Goal: Task Accomplishment & Management: Complete application form

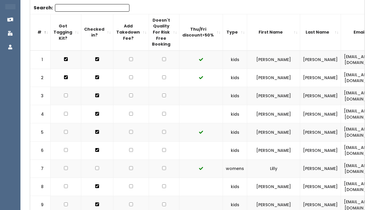
scroll to position [0, 164]
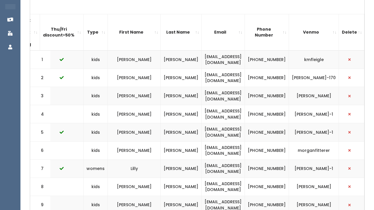
click at [202, 64] on td "kristenfleigle@yahoo.com" at bounding box center [223, 60] width 43 height 18
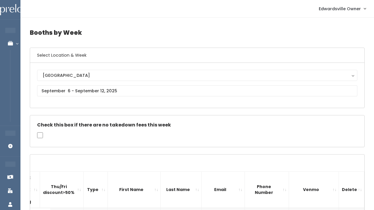
scroll to position [0, 0]
click at [83, 98] on div "Edwardsville Edwardsville" at bounding box center [197, 85] width 321 height 31
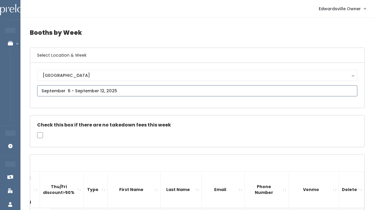
click at [83, 90] on input "text" at bounding box center [197, 90] width 321 height 11
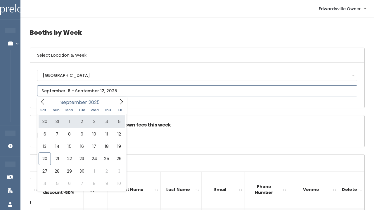
click at [122, 101] on icon at bounding box center [121, 102] width 3 height 6
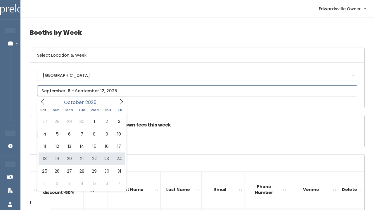
type input "October 18 to October 24"
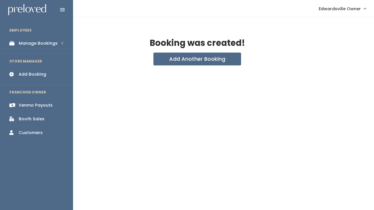
click at [30, 114] on link "Booth Sales" at bounding box center [36, 119] width 73 height 13
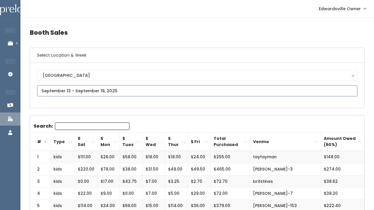
click at [102, 90] on input "text" at bounding box center [197, 90] width 321 height 11
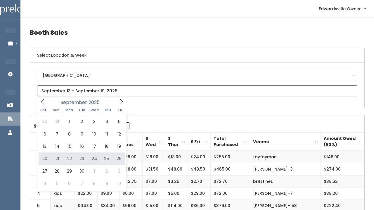
type input "September 20 to September 26"
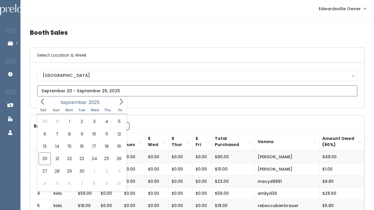
click at [89, 89] on input "text" at bounding box center [197, 90] width 321 height 11
click at [117, 103] on span at bounding box center [121, 101] width 11 height 9
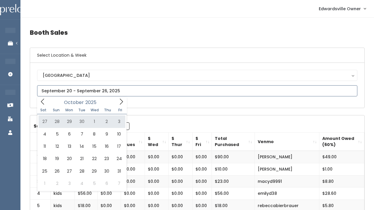
click at [123, 103] on icon at bounding box center [121, 102] width 6 height 6
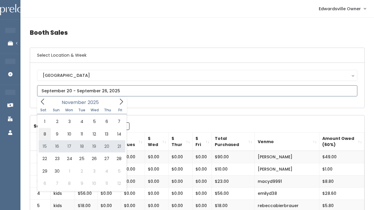
type input "November 8 to November 14"
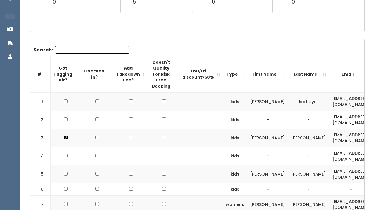
scroll to position [163, 0]
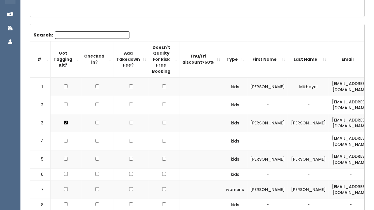
click at [84, 39] on div "Search:" at bounding box center [82, 36] width 96 height 10
click at [84, 37] on input "Search:" at bounding box center [92, 35] width 75 height 8
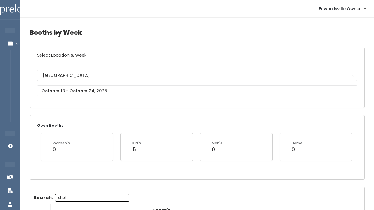
scroll to position [0, 0]
type input "chel"
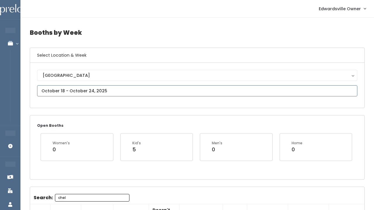
click at [92, 91] on input "text" at bounding box center [197, 90] width 321 height 11
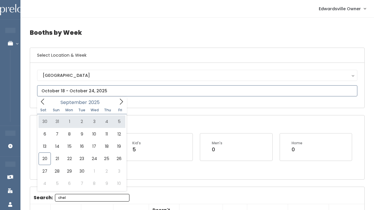
click at [121, 105] on icon at bounding box center [121, 102] width 6 height 6
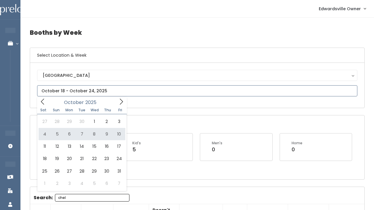
type input "October 4 to October 10"
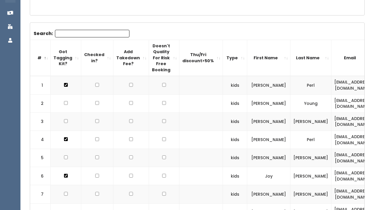
scroll to position [165, 0]
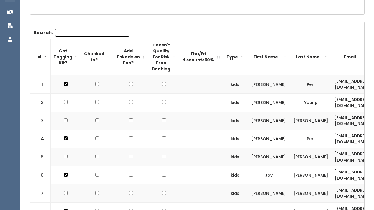
click at [74, 32] on input "Search:" at bounding box center [92, 33] width 75 height 8
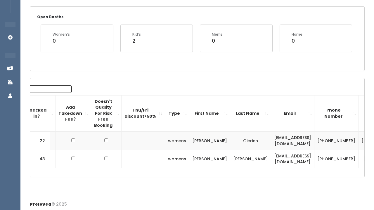
scroll to position [0, 59]
type input "chel"
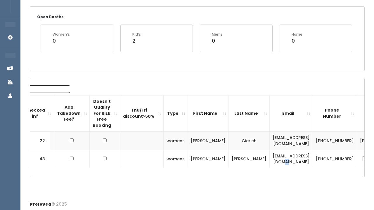
drag, startPoint x: 282, startPoint y: 157, endPoint x: 275, endPoint y: 157, distance: 6.7
click at [275, 157] on td "[EMAIL_ADDRESS][DOMAIN_NAME]" at bounding box center [291, 159] width 43 height 18
click at [286, 157] on td "[EMAIL_ADDRESS][DOMAIN_NAME]" at bounding box center [291, 159] width 43 height 18
drag, startPoint x: 283, startPoint y: 159, endPoint x: 232, endPoint y: 159, distance: 51.5
click at [270, 159] on td "chels120393@gmail.com" at bounding box center [291, 159] width 43 height 18
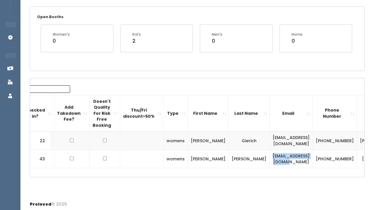
copy td "chels120393@gmail.com"
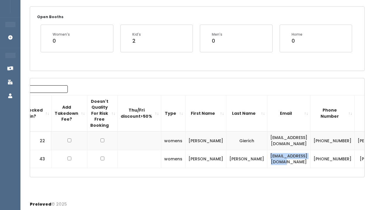
scroll to position [0, 61]
drag, startPoint x: 317, startPoint y: 155, endPoint x: 335, endPoint y: 163, distance: 19.2
click at [355, 163] on td "chelsey-logan" at bounding box center [377, 159] width 45 height 18
copy td "chelsey-logan"
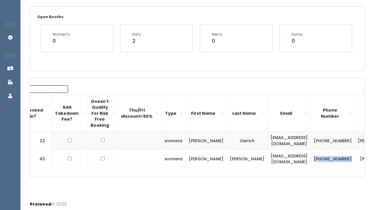
drag, startPoint x: 288, startPoint y: 154, endPoint x: 309, endPoint y: 163, distance: 23.4
click at [311, 163] on td "(618) 328-9339" at bounding box center [333, 159] width 44 height 18
copy td "(618) 328-9339"
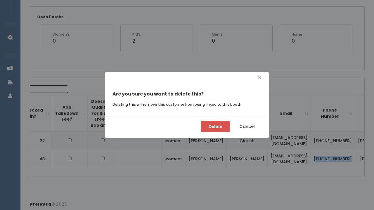
click at [210, 127] on button "Delete" at bounding box center [215, 126] width 29 height 11
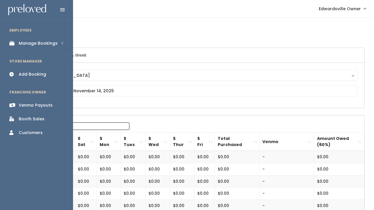
click at [19, 41] on div "Manage Bookings" at bounding box center [38, 43] width 39 height 6
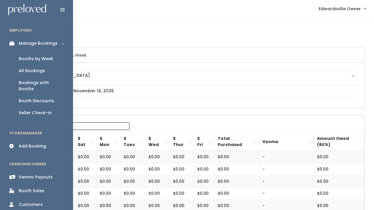
click at [39, 58] on div "Booths by Week" at bounding box center [36, 59] width 35 height 6
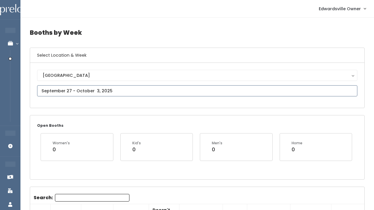
click at [84, 90] on input "text" at bounding box center [197, 90] width 321 height 11
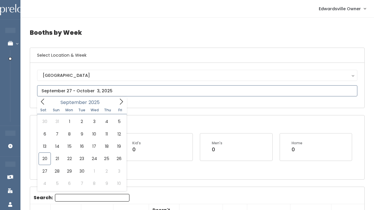
click at [124, 105] on icon at bounding box center [121, 102] width 6 height 6
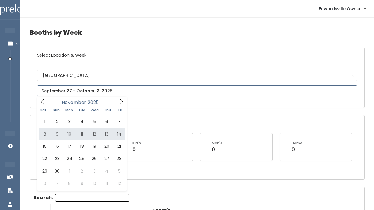
type input "[DATE] to [DATE]"
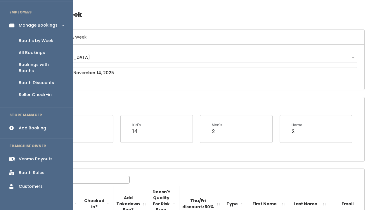
scroll to position [9, 0]
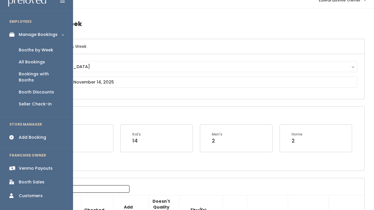
click at [39, 135] on div "Add Booking" at bounding box center [32, 138] width 27 height 6
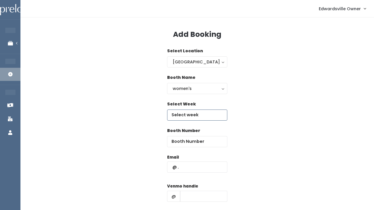
click at [197, 116] on input "text" at bounding box center [197, 115] width 60 height 11
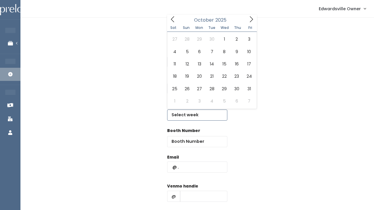
click at [250, 20] on icon at bounding box center [251, 19] width 6 height 6
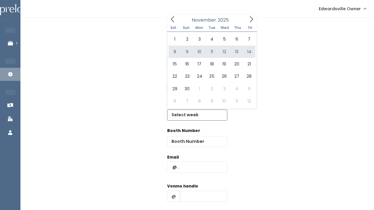
type input "November 8 to November 14"
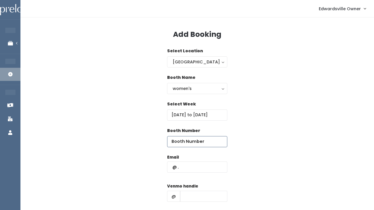
click at [184, 142] on input "number" at bounding box center [197, 141] width 60 height 11
type input "36"
paste input "chels120393@gmail.com"
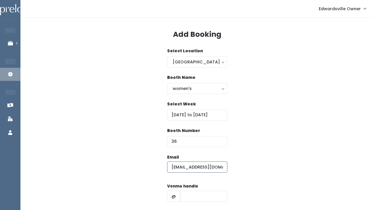
type input "[EMAIL_ADDRESS][DOMAIN_NAME]"
click at [147, 150] on div "Booth Number 36" at bounding box center [197, 141] width 335 height 27
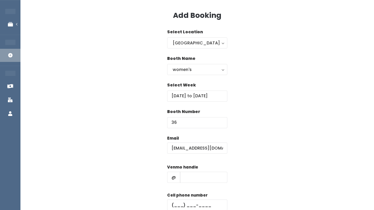
scroll to position [21, 0]
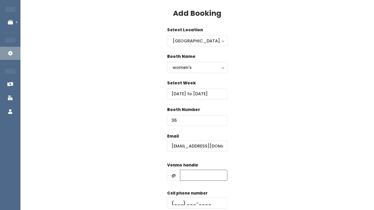
click at [197, 180] on input "text" at bounding box center [203, 175] width 47 height 11
paste input "[PERSON_NAME]"
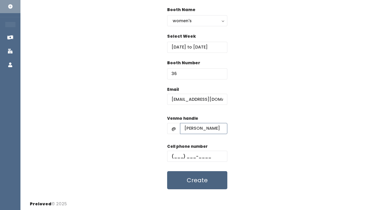
scroll to position [69, 0]
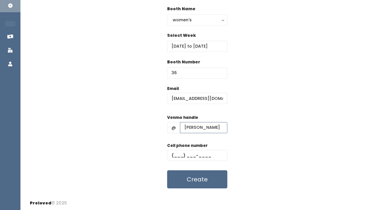
type input "[PERSON_NAME]"
paste input "[PHONE_NUMBER]"
type input "[PHONE_NUMBER]"
click at [197, 183] on button "Create" at bounding box center [197, 180] width 60 height 18
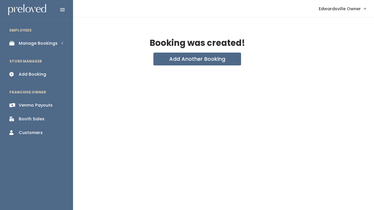
click at [32, 43] on div "Manage Bookings" at bounding box center [38, 43] width 39 height 6
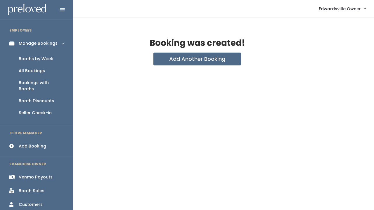
click at [39, 71] on div "All Bookings" at bounding box center [32, 71] width 26 height 6
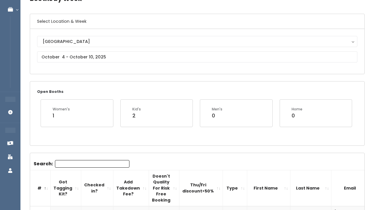
scroll to position [29, 0]
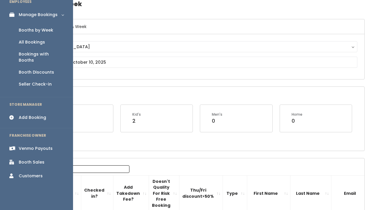
click at [20, 115] on div "Add Booking" at bounding box center [32, 118] width 27 height 6
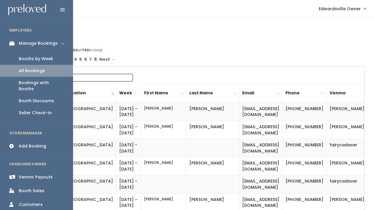
click at [35, 58] on div "Booths by Week" at bounding box center [36, 59] width 35 height 6
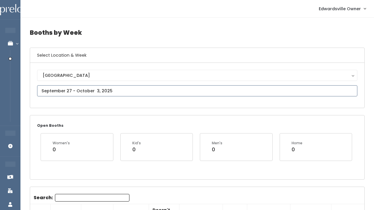
click at [61, 92] on input "text" at bounding box center [197, 90] width 321 height 11
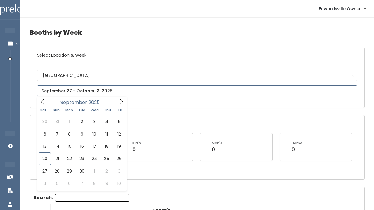
click at [42, 103] on icon at bounding box center [42, 102] width 6 height 6
click at [120, 101] on icon at bounding box center [121, 102] width 6 height 6
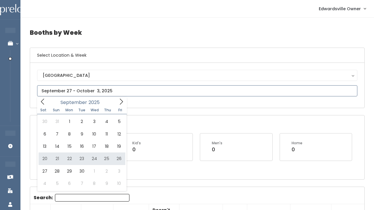
type input "September 20 to September 26"
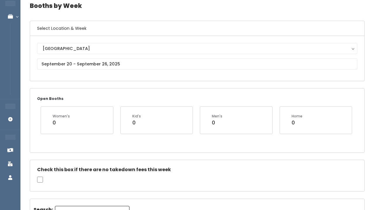
scroll to position [15, 0]
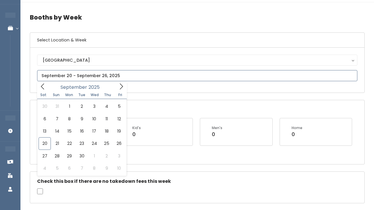
click at [75, 72] on input "text" at bounding box center [197, 75] width 321 height 11
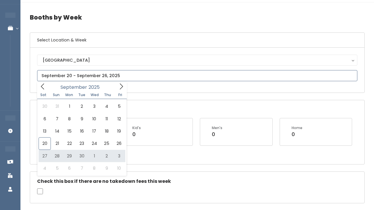
type input "[DATE] to [DATE]"
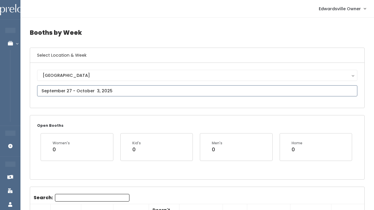
click at [90, 89] on input "text" at bounding box center [197, 90] width 321 height 11
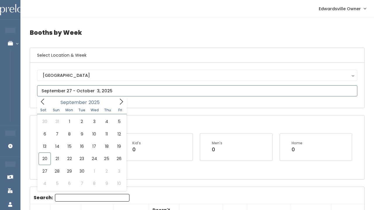
click at [117, 102] on span at bounding box center [121, 101] width 11 height 9
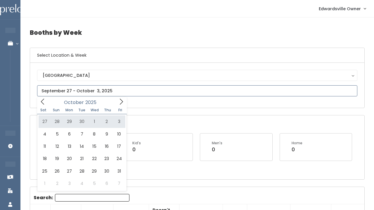
click at [120, 103] on icon at bounding box center [121, 102] width 6 height 6
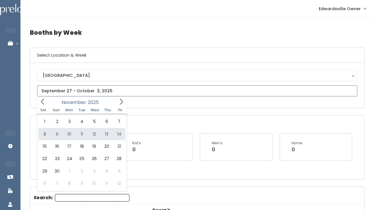
type input "November 8 to November 14"
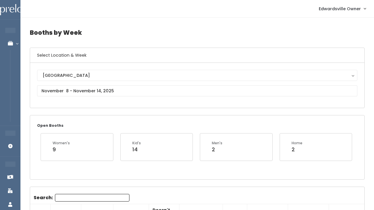
click at [63, 200] on input "Search:" at bounding box center [92, 198] width 75 height 8
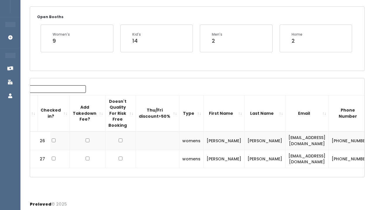
scroll to position [0, 52]
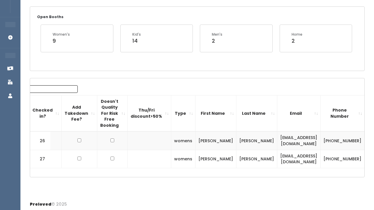
type input "she"
drag, startPoint x: 303, startPoint y: 158, endPoint x: 240, endPoint y: 156, distance: 63.2
click at [278, 156] on td "[EMAIL_ADDRESS][DOMAIN_NAME]" at bounding box center [299, 159] width 43 height 18
copy td "[EMAIL_ADDRESS][DOMAIN_NAME]"
click at [108, 1] on div "Booths by Week Select Location & Week Edwardsville Edwardsville Open Booths Wom…" at bounding box center [197, 53] width 354 height 288
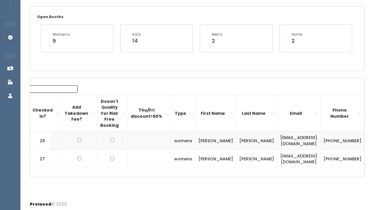
drag, startPoint x: 341, startPoint y: 137, endPoint x: 363, endPoint y: 146, distance: 23.7
copy td "[PERSON_NAME]"
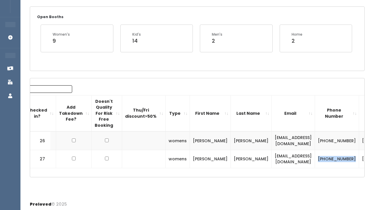
drag, startPoint x: 305, startPoint y: 152, endPoint x: 324, endPoint y: 162, distance: 22.1
click at [324, 162] on td "[PHONE_NUMBER]" at bounding box center [337, 159] width 44 height 18
copy td "[PHONE_NUMBER]"
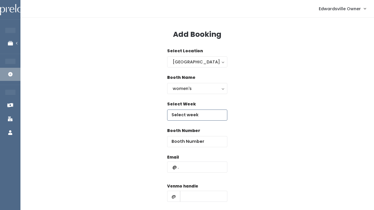
click at [200, 111] on input "text" at bounding box center [197, 115] width 60 height 11
click at [229, 123] on div "Select Week" at bounding box center [197, 114] width 335 height 27
click at [214, 91] on div "women's" at bounding box center [197, 88] width 49 height 6
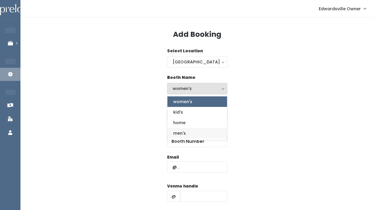
click at [199, 133] on link "men's" at bounding box center [198, 133] width 60 height 11
select select "mens"
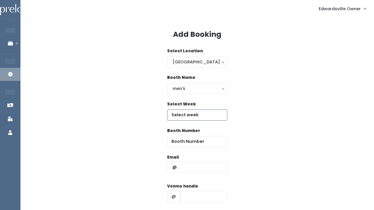
click at [196, 117] on input "text" at bounding box center [197, 115] width 60 height 11
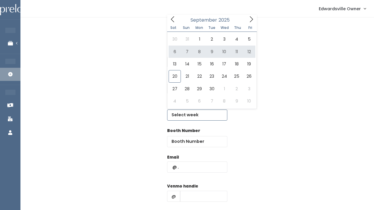
click at [255, 20] on span at bounding box center [251, 19] width 11 height 9
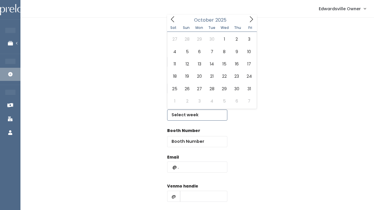
click at [247, 19] on span at bounding box center [251, 19] width 11 height 9
click at [250, 20] on icon at bounding box center [251, 19] width 6 height 6
click at [171, 20] on icon at bounding box center [173, 19] width 6 height 6
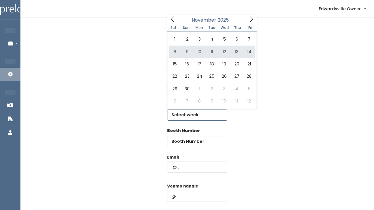
type input "[DATE] to [DATE]"
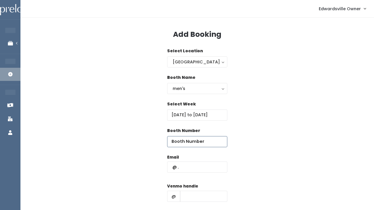
click at [177, 146] on input "number" at bounding box center [197, 141] width 60 height 11
type input "27"
paste input "[EMAIL_ADDRESS][DOMAIN_NAME]"
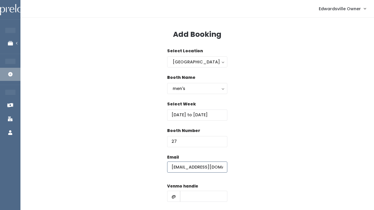
type input "[EMAIL_ADDRESS][DOMAIN_NAME]"
click at [196, 197] on input "text" at bounding box center [203, 196] width 47 height 11
paste input "[PERSON_NAME]"
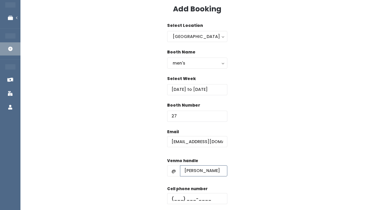
scroll to position [39, 0]
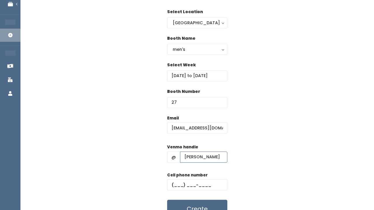
type input "[PERSON_NAME]"
paste input "[PHONE_NUMBER]"
type input "[PHONE_NUMBER]"
click at [185, 205] on button "Create" at bounding box center [197, 209] width 60 height 18
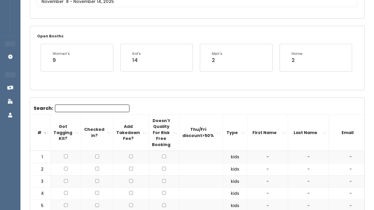
scroll to position [60, 0]
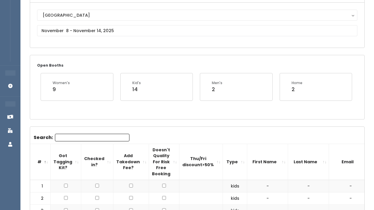
click at [83, 134] on input "Search:" at bounding box center [92, 138] width 75 height 8
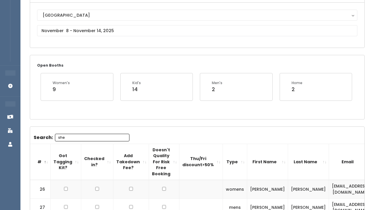
type input "shel"
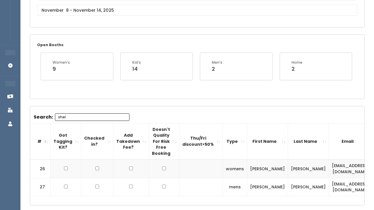
scroll to position [82, 0]
